Goal: Task Accomplishment & Management: Use online tool/utility

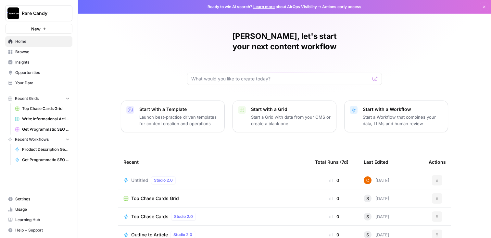
scroll to position [23, 0]
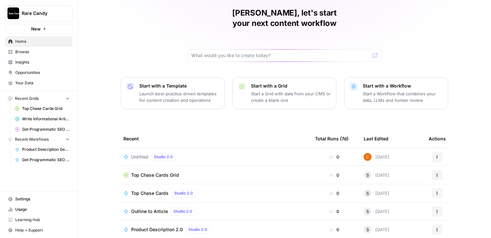
click at [156, 172] on span "Top Chase Cards Grid" at bounding box center [155, 175] width 48 height 6
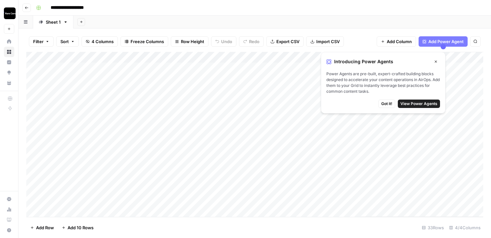
click at [263, 114] on div "Add Column" at bounding box center [254, 134] width 457 height 165
click at [437, 62] on icon "button" at bounding box center [436, 62] width 2 height 2
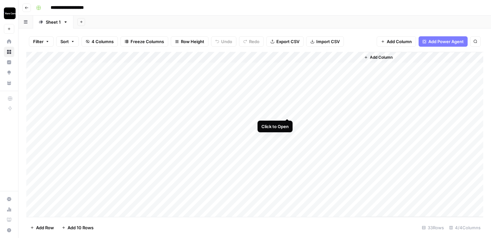
click at [286, 113] on div "Add Column" at bounding box center [254, 134] width 457 height 165
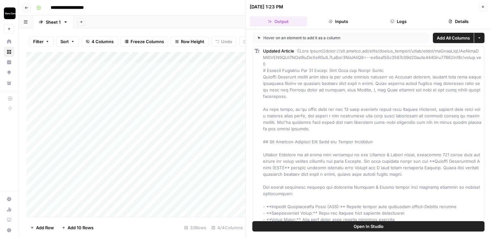
click at [365, 228] on span "Open In Studio" at bounding box center [368, 226] width 30 height 6
click at [460, 19] on button "Details" at bounding box center [457, 21] width 57 height 10
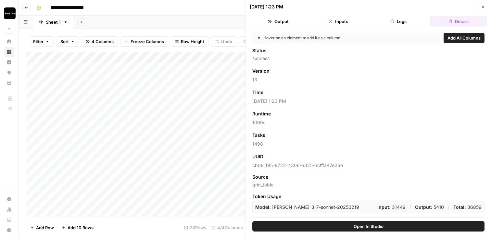
click at [289, 26] on button "Output" at bounding box center [278, 21] width 57 height 10
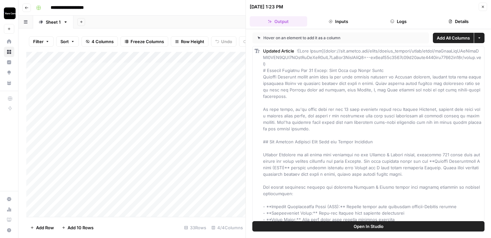
click at [479, 34] on button "More options" at bounding box center [479, 38] width 10 height 10
click at [483, 8] on icon "button" at bounding box center [483, 7] width 4 height 4
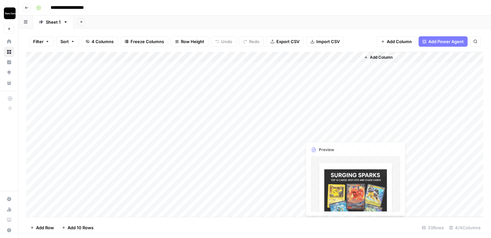
click at [254, 122] on div "Add Column" at bounding box center [254, 134] width 457 height 165
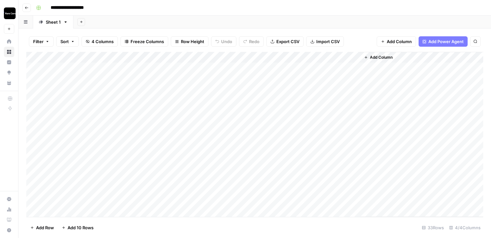
click at [286, 122] on div "Add Column" at bounding box center [254, 134] width 457 height 165
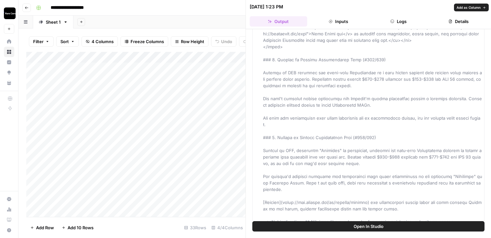
scroll to position [798, 0]
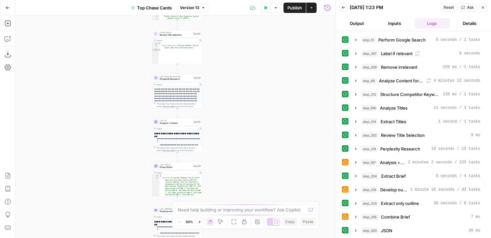
scroll to position [246, 0]
